Goal: Find specific page/section: Find specific page/section

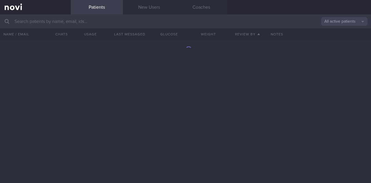
click at [62, 22] on input "text" at bounding box center [185, 21] width 371 height 14
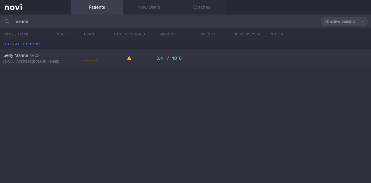
click at [42, 16] on input "marina" at bounding box center [185, 21] width 371 height 14
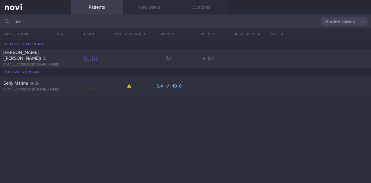
type input "m"
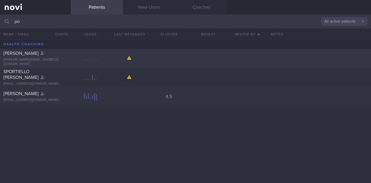
type input "p"
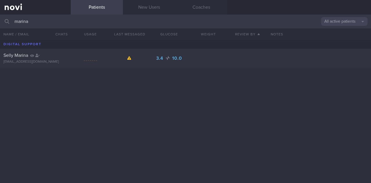
click at [334, 21] on button "All active patients" at bounding box center [344, 21] width 46 height 9
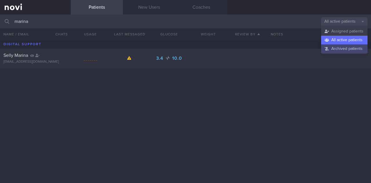
click at [329, 48] on button "Archived patients" at bounding box center [344, 48] width 46 height 9
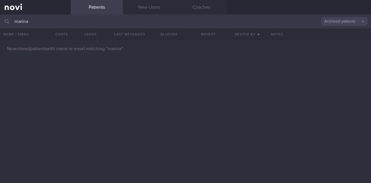
click at [64, 20] on input "marina" at bounding box center [185, 21] width 371 height 14
click at [147, 8] on link "New Users" at bounding box center [149, 7] width 52 height 14
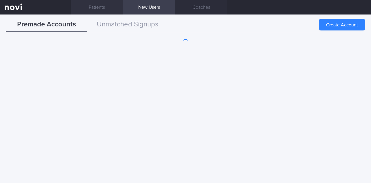
click at [114, 7] on link "Patients" at bounding box center [97, 7] width 52 height 14
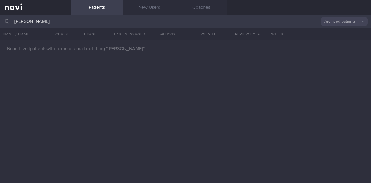
click at [138, 21] on input "[PERSON_NAME]" at bounding box center [185, 21] width 371 height 14
click at [142, 23] on input "[EMAIL_ADDRESS][PERSON_NAME][DOMAIN_NAME]" at bounding box center [185, 21] width 371 height 14
type input "[EMAIL_ADDRESS][PERSON_NAME][DOMAIN_NAME]"
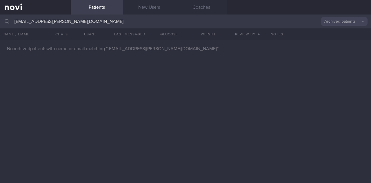
drag, startPoint x: 334, startPoint y: 21, endPoint x: 339, endPoint y: 27, distance: 7.4
click at [334, 21] on button "Archived patients" at bounding box center [344, 21] width 46 height 9
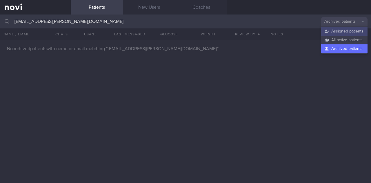
click at [339, 30] on button "Assigned patients" at bounding box center [344, 31] width 46 height 9
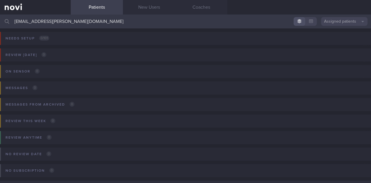
click at [341, 20] on button "Assigned patients" at bounding box center [344, 21] width 46 height 9
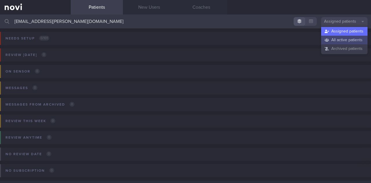
click at [344, 39] on button "All active patients" at bounding box center [344, 40] width 46 height 9
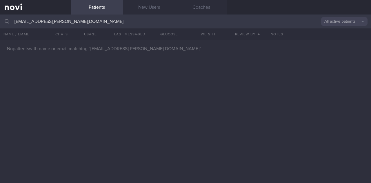
click at [346, 23] on button "All active patients" at bounding box center [344, 21] width 46 height 9
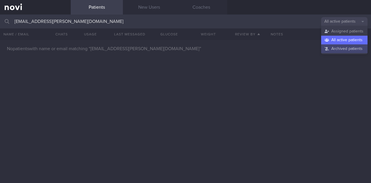
click at [346, 47] on button "Archived patients" at bounding box center [344, 48] width 46 height 9
